Goal: Find specific page/section: Find specific page/section

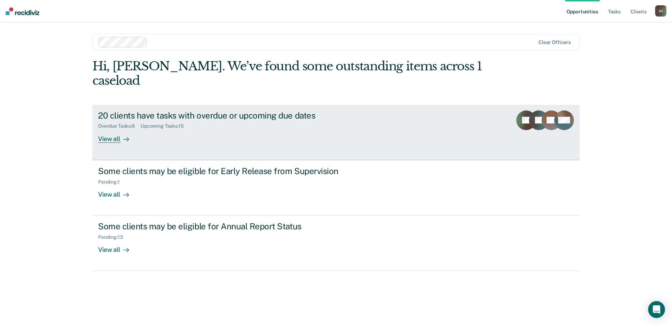
click at [108, 129] on div "View all" at bounding box center [117, 136] width 39 height 14
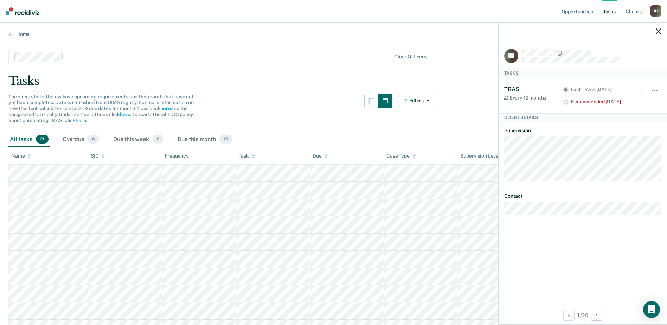
click at [657, 31] on icon "button" at bounding box center [658, 31] width 5 height 5
